Goal: Download file/media

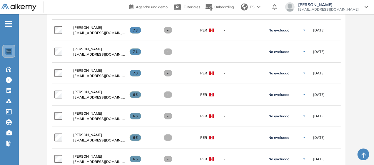
scroll to position [325, 0]
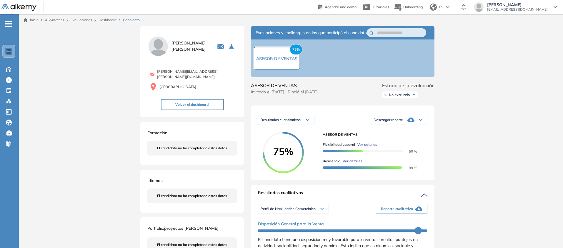
click at [427, 126] on div "Descargar reporte" at bounding box center [399, 120] width 56 height 12
click at [417, 145] on li "Descargar informe resumido" at bounding box center [396, 142] width 44 height 6
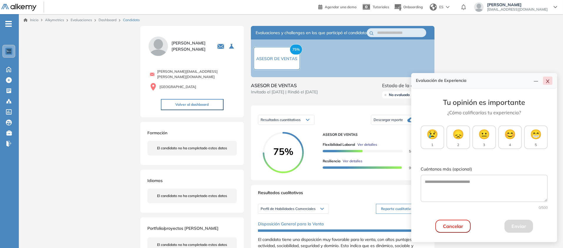
click at [544, 76] on button "button" at bounding box center [547, 80] width 9 height 8
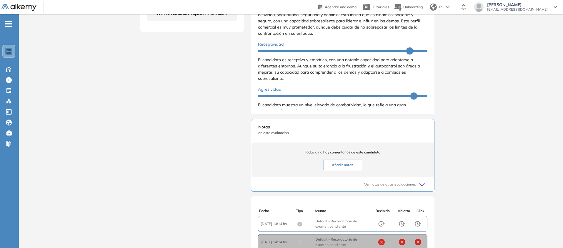
scroll to position [223, 0]
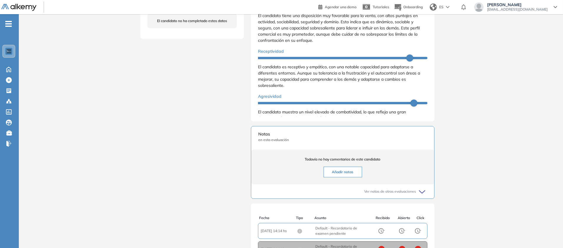
click at [542, 78] on div "Inicio Alkymetrics Evaluaciones Dashboard Candidato Duración : 00:00:00 Cantida…" at bounding box center [291, 55] width 544 height 529
click at [290, 11] on li "Personalidad - MBTI" at bounding box center [276, 8] width 31 height 6
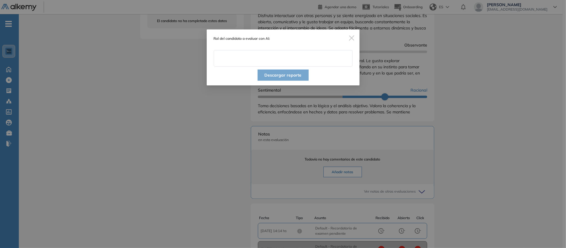
click at [289, 66] on input "text" at bounding box center [283, 58] width 139 height 16
type input "**********"
click at [290, 81] on button "Descargar reporte" at bounding box center [283, 74] width 51 height 11
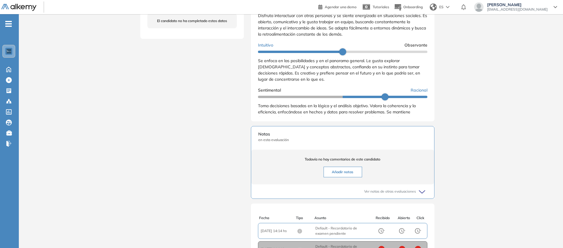
click at [290, 93] on div "Extrovertido Introvertido Disfruta interactuar con otras personas y se siente e…" at bounding box center [342, 104] width 169 height 219
